Goal: Task Accomplishment & Management: Complete application form

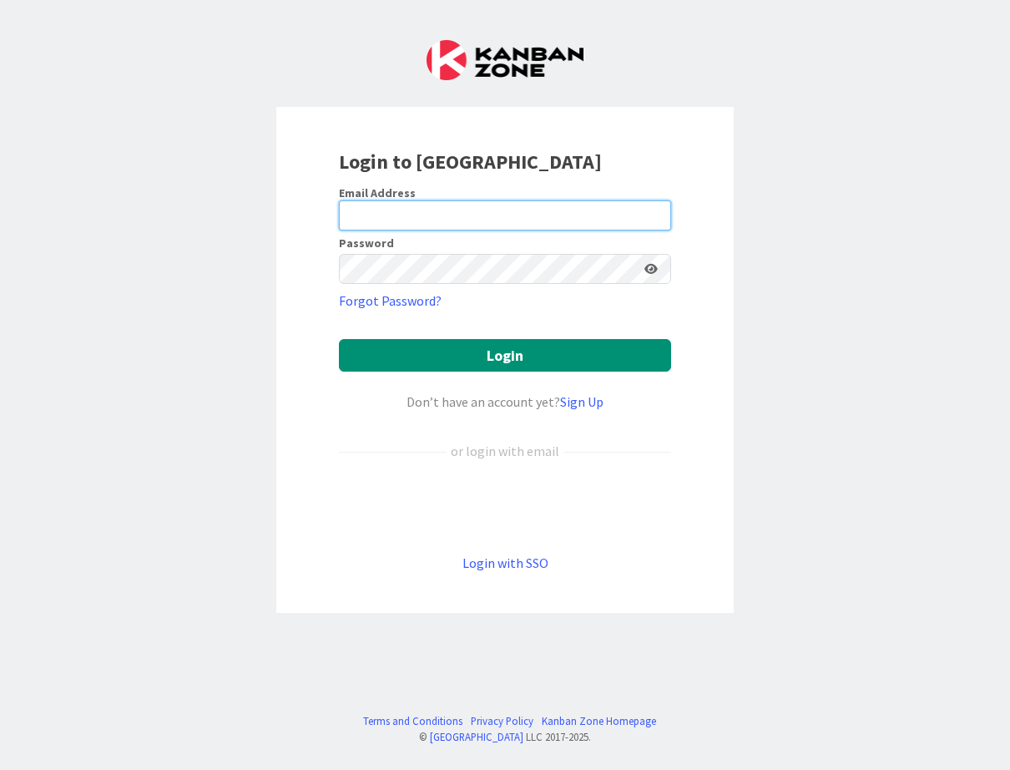
type input "demo@kanbanzone.com"
click at [404, 205] on input "demo@kanbanzone.com" at bounding box center [505, 215] width 332 height 30
click at [355, 209] on input "demo@kanbanzone.com" at bounding box center [505, 215] width 332 height 30
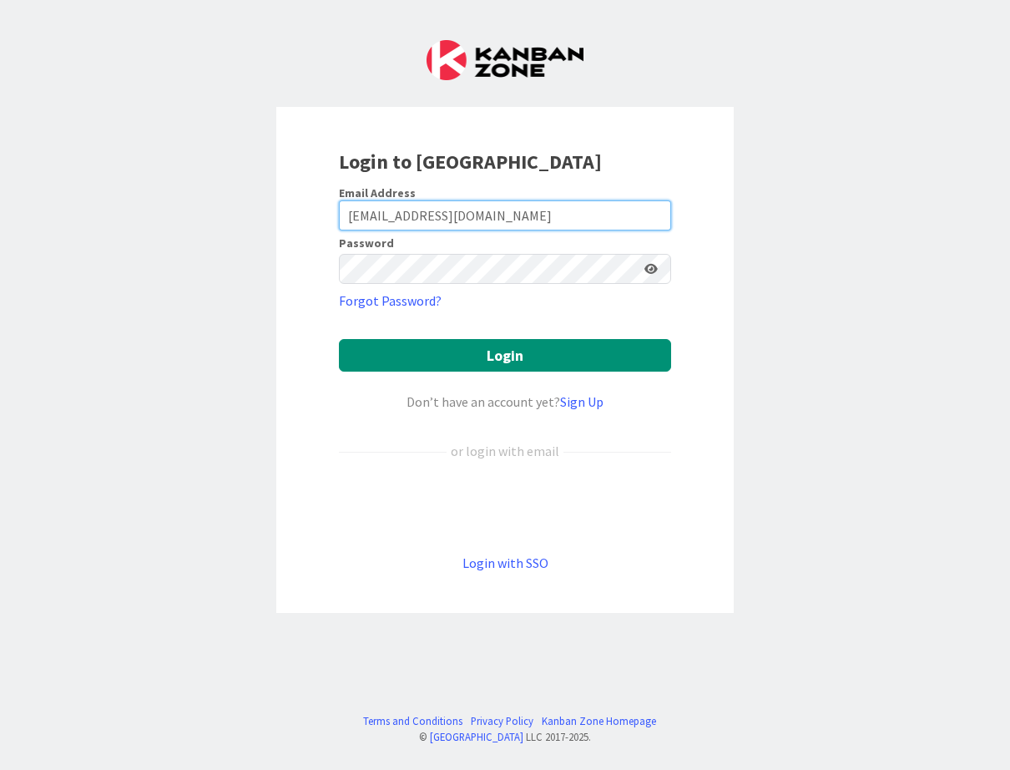
click at [355, 209] on input "demo@kanbanzone.com" at bounding box center [505, 215] width 332 height 30
type input "crodd29@hotmail.xom"
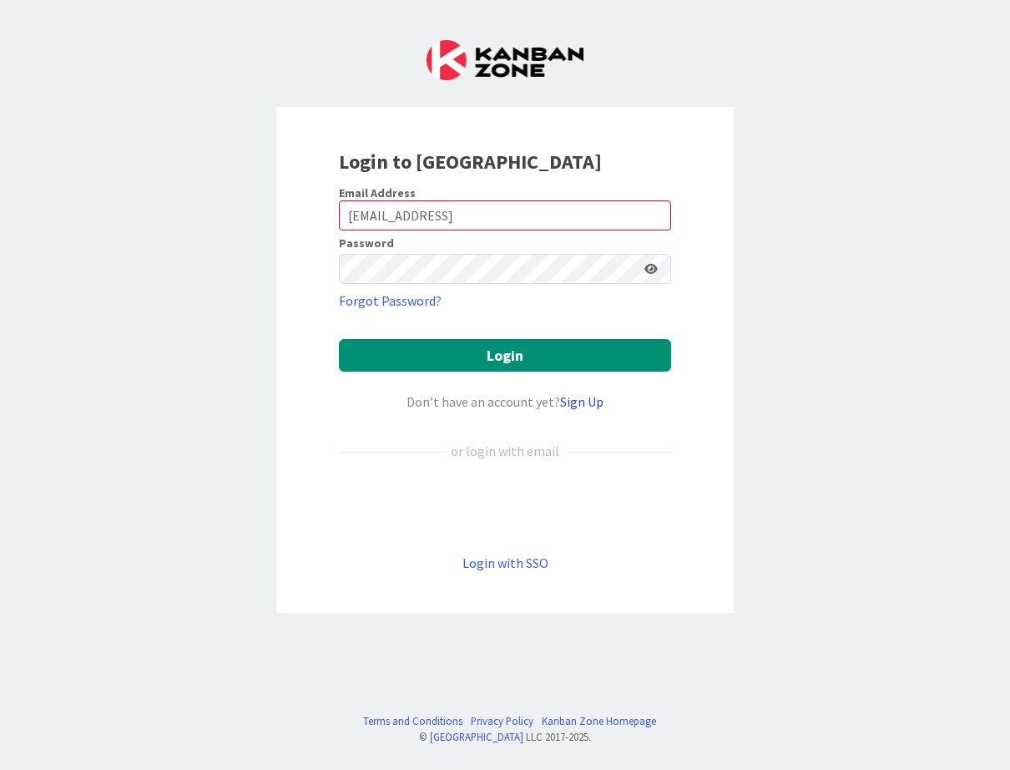
click at [577, 401] on link "Sign Up" at bounding box center [581, 401] width 43 height 17
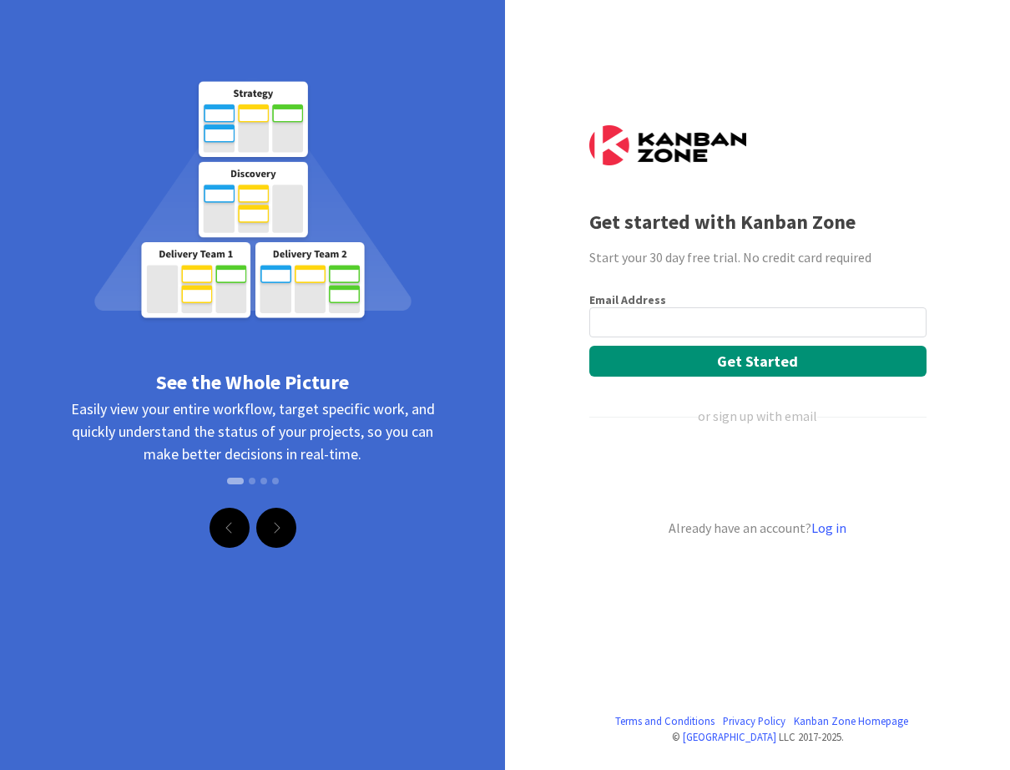
click at [683, 406] on div "or sign up with email" at bounding box center [758, 416] width 337 height 20
click at [868, 308] on input "email" at bounding box center [758, 322] width 337 height 30
type input "crodd29@hotmail.com"
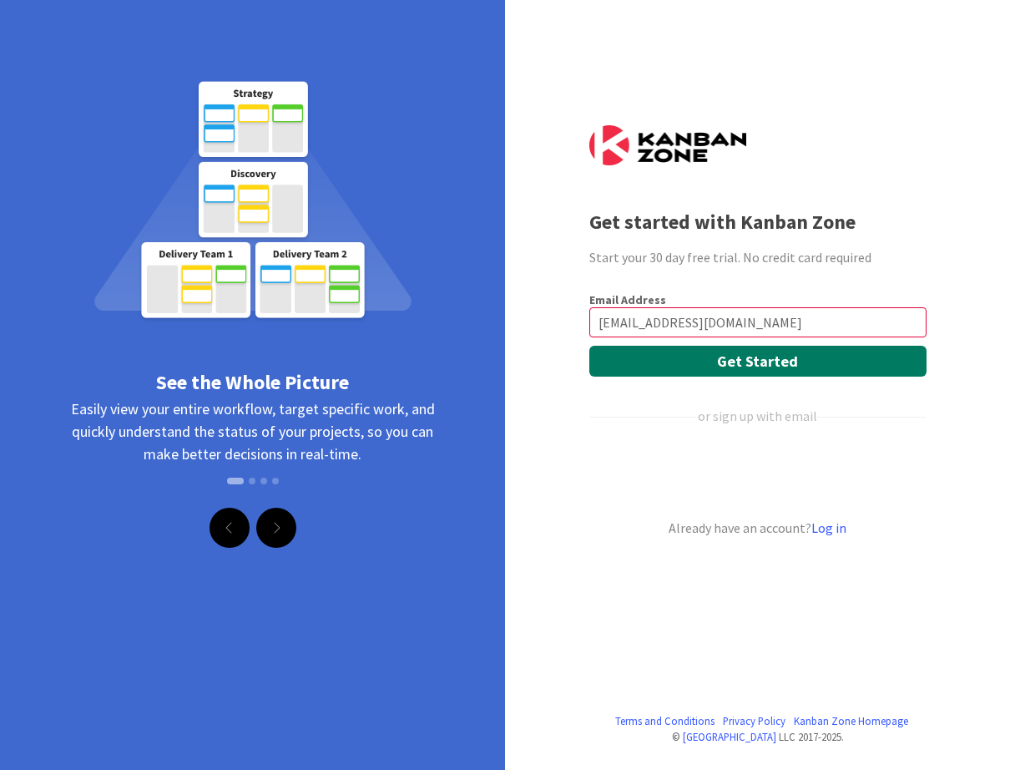
click at [659, 361] on button "Get Started" at bounding box center [758, 361] width 337 height 31
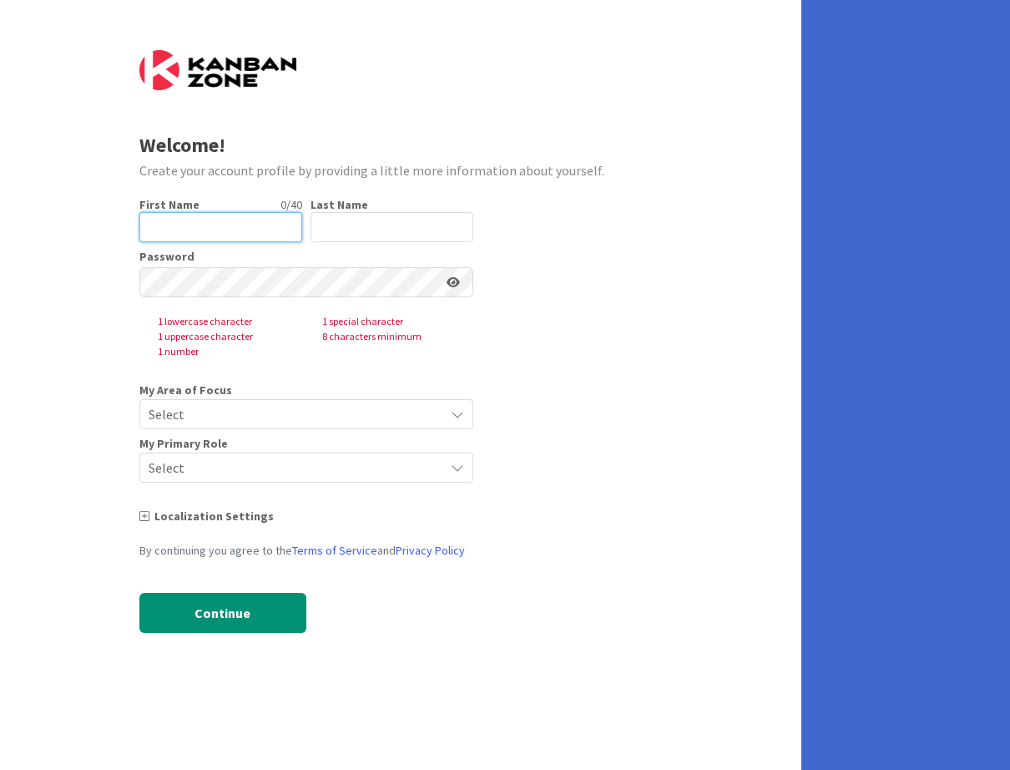
click at [202, 222] on input "text" at bounding box center [220, 227] width 163 height 30
type input "[PERSON_NAME]"
click at [361, 235] on input "text" at bounding box center [392, 227] width 163 height 30
type input "d"
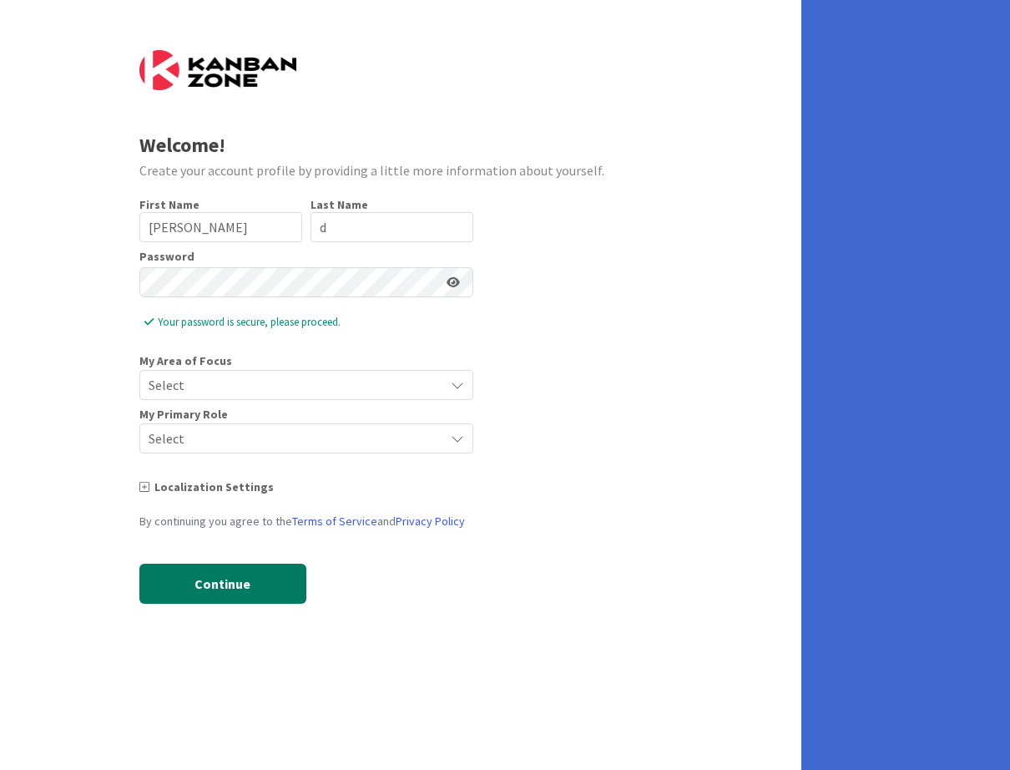
click at [217, 579] on button "Continue" at bounding box center [222, 584] width 167 height 40
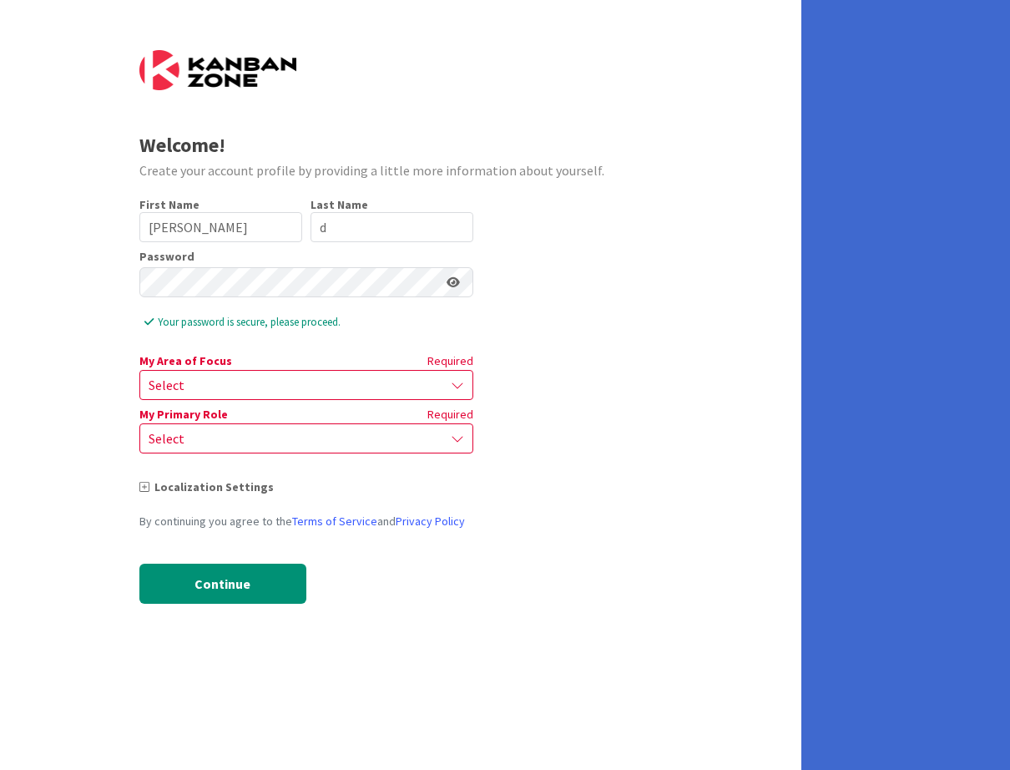
click at [210, 388] on span "Select" at bounding box center [292, 384] width 287 height 23
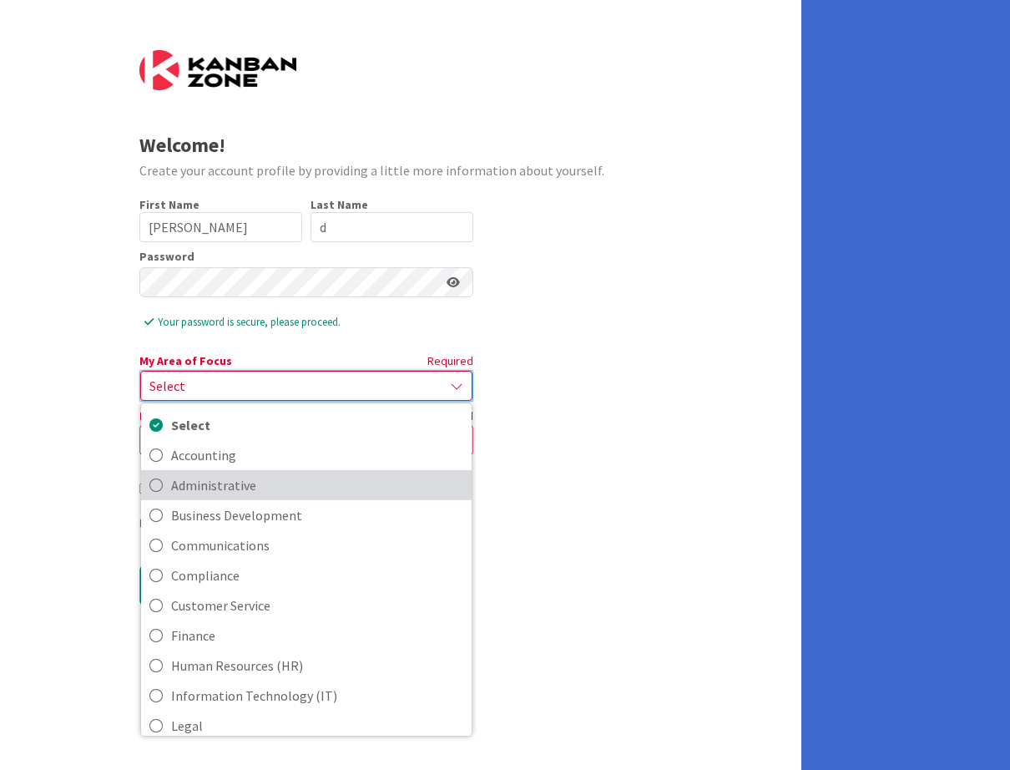
click at [220, 472] on link "Administrative" at bounding box center [306, 485] width 331 height 30
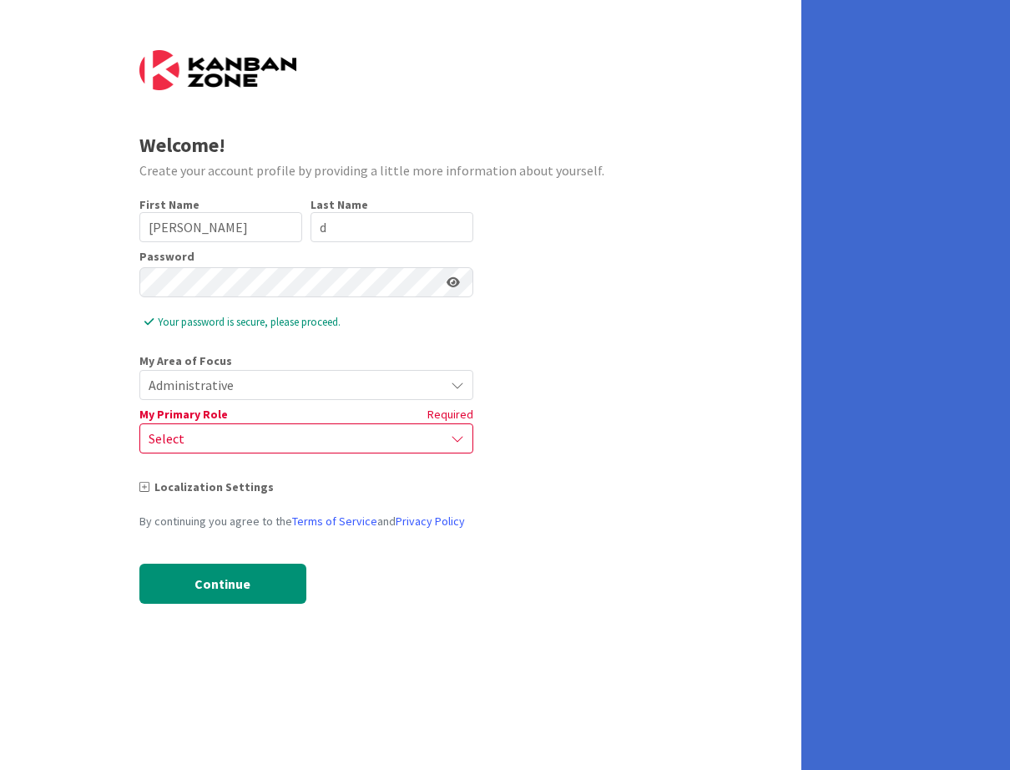
click at [187, 438] on span "Select" at bounding box center [292, 438] width 287 height 23
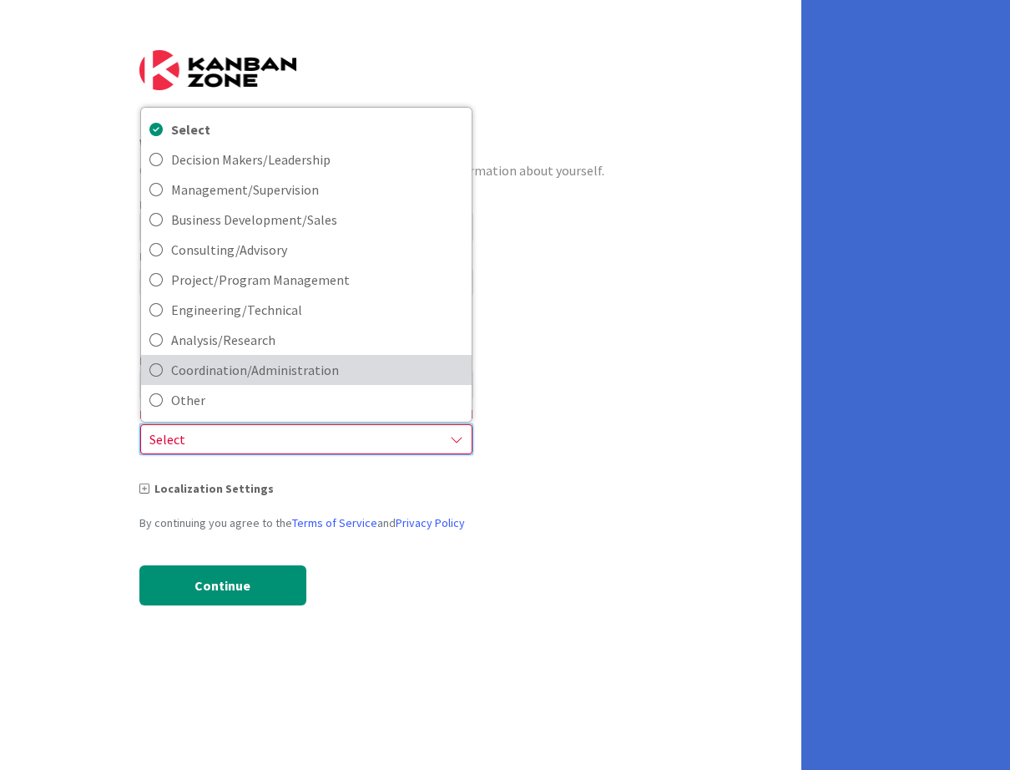
click at [184, 369] on span "Coordination/Administration" at bounding box center [317, 369] width 292 height 25
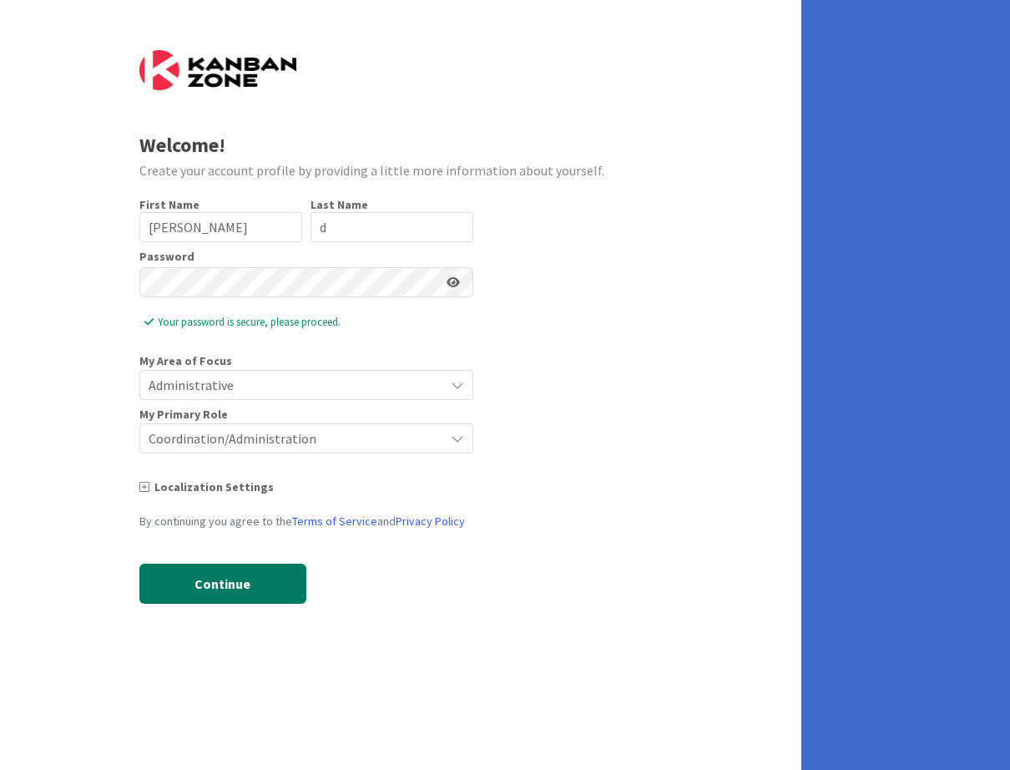
click at [190, 577] on button "Continue" at bounding box center [222, 584] width 167 height 40
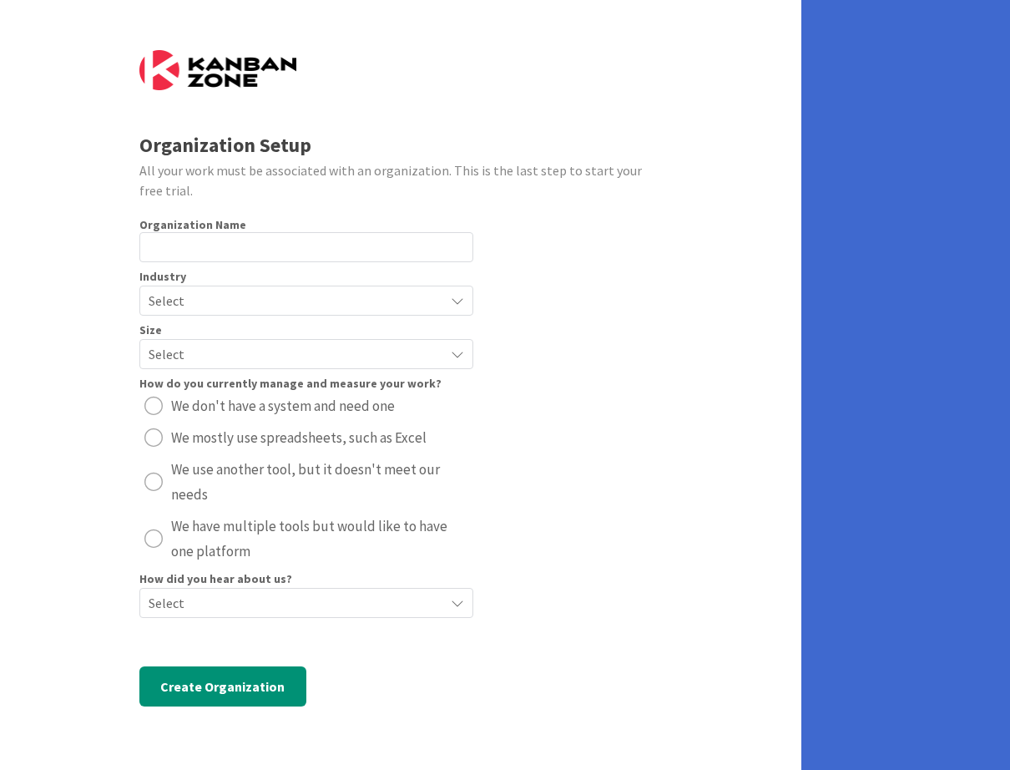
drag, startPoint x: 193, startPoint y: 518, endPoint x: 245, endPoint y: 280, distance: 243.7
click at [193, 516] on span "We have multiple tools but would like to have one platform" at bounding box center [319, 539] width 297 height 50
